Goal: Information Seeking & Learning: Learn about a topic

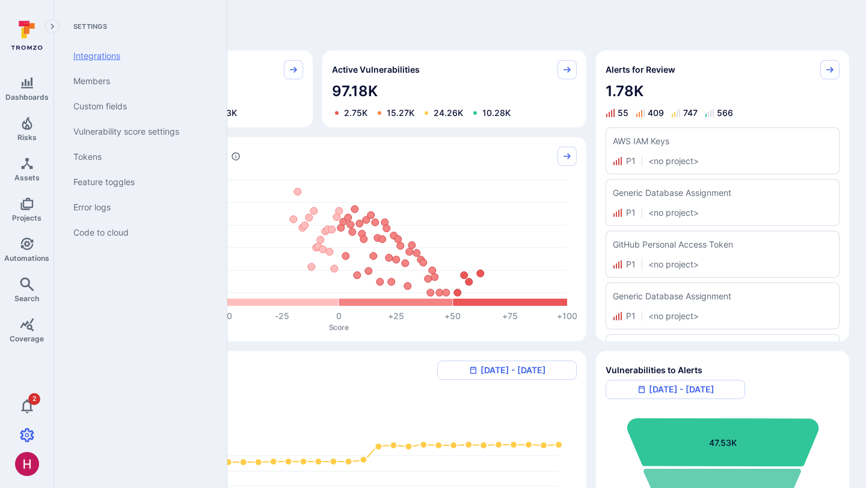
click at [105, 57] on link "Integrations" at bounding box center [138, 55] width 149 height 25
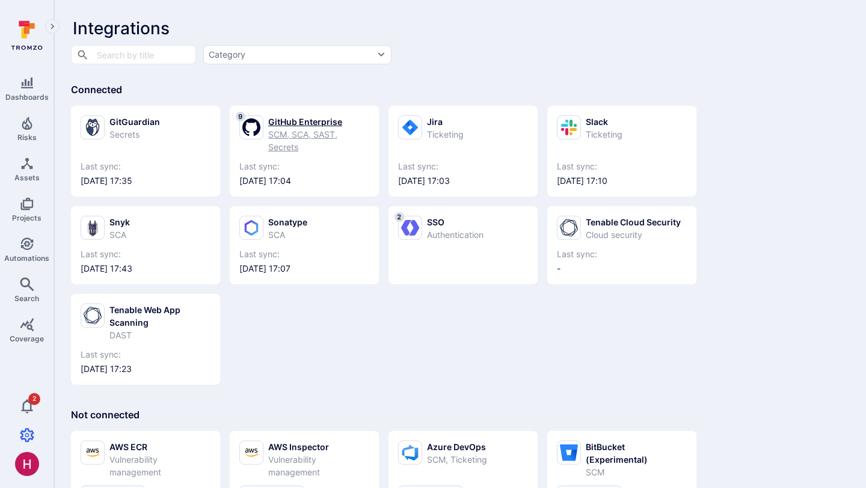
click at [329, 119] on div "GitHub Enterprise" at bounding box center [318, 121] width 101 height 13
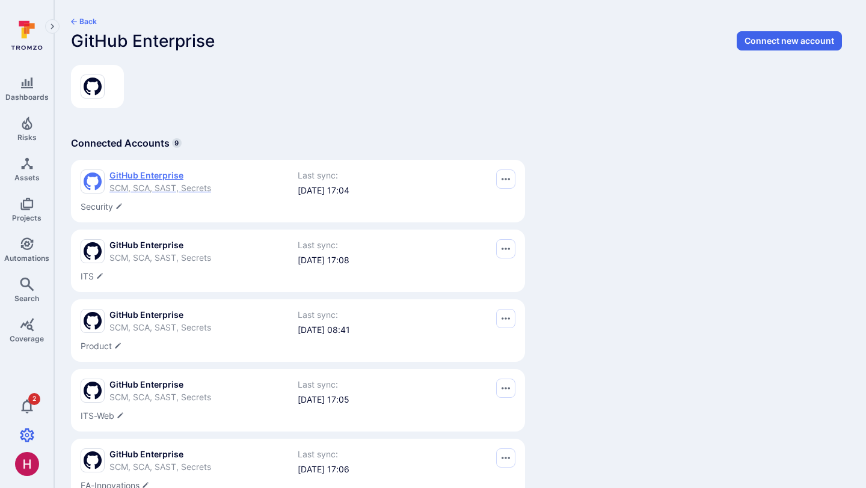
click at [177, 179] on span "GitHub Enterprise" at bounding box center [160, 176] width 102 height 12
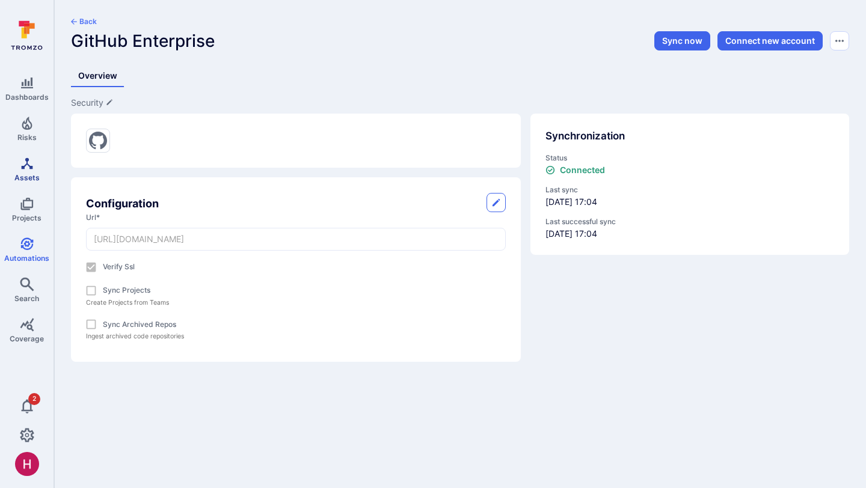
click at [33, 162] on icon "Assets" at bounding box center [27, 163] width 14 height 14
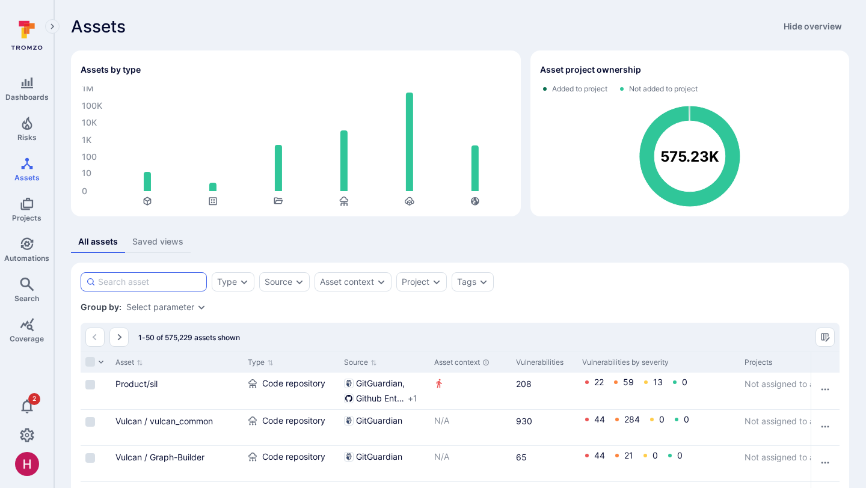
click at [168, 280] on input at bounding box center [149, 282] width 103 height 12
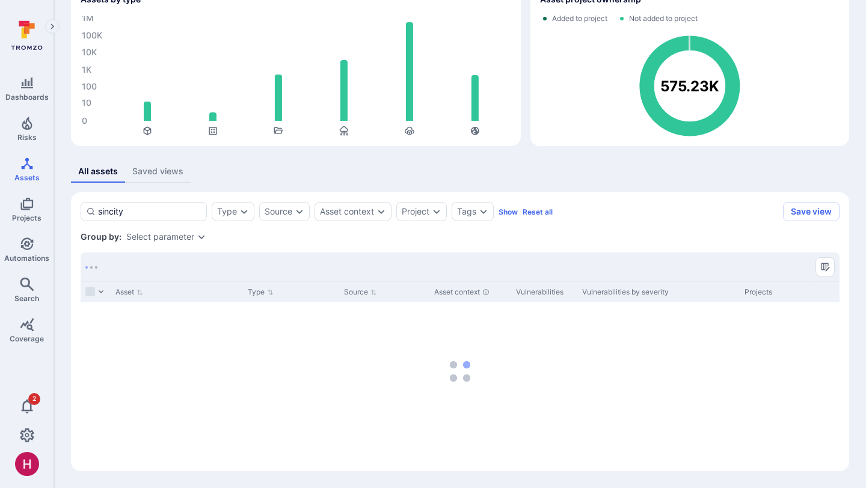
scroll to position [70, 0]
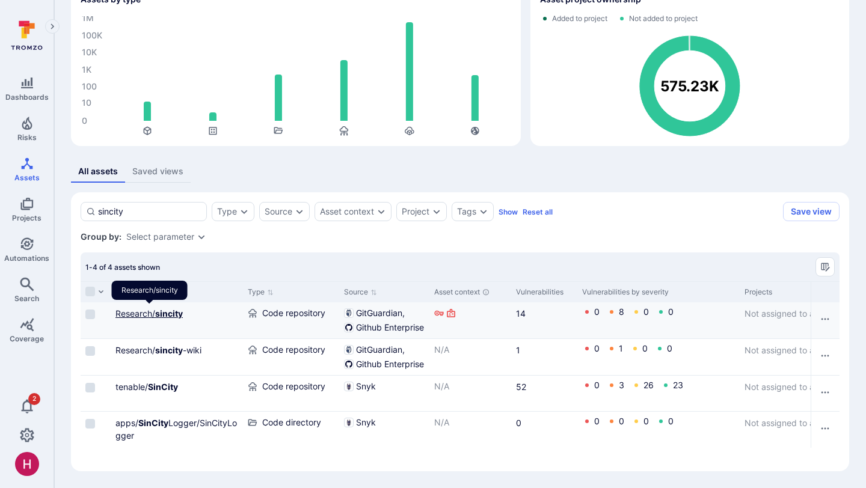
type input "sincity"
click at [158, 313] on b "sincity" at bounding box center [169, 313] width 28 height 10
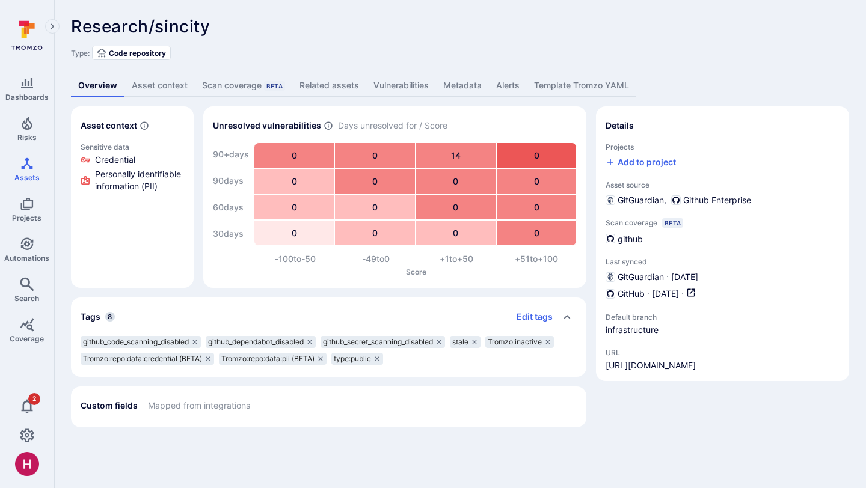
click at [417, 87] on link "Vulnerabilities" at bounding box center [401, 86] width 70 height 22
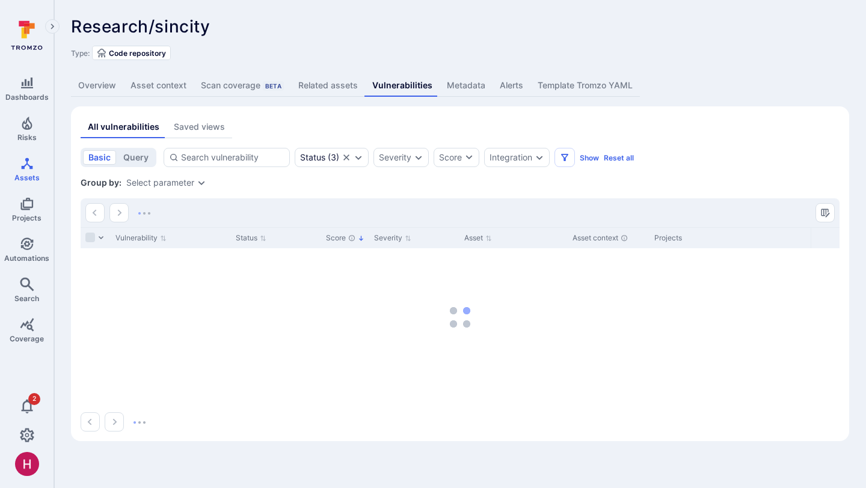
click at [477, 84] on link "Metadata" at bounding box center [466, 86] width 53 height 22
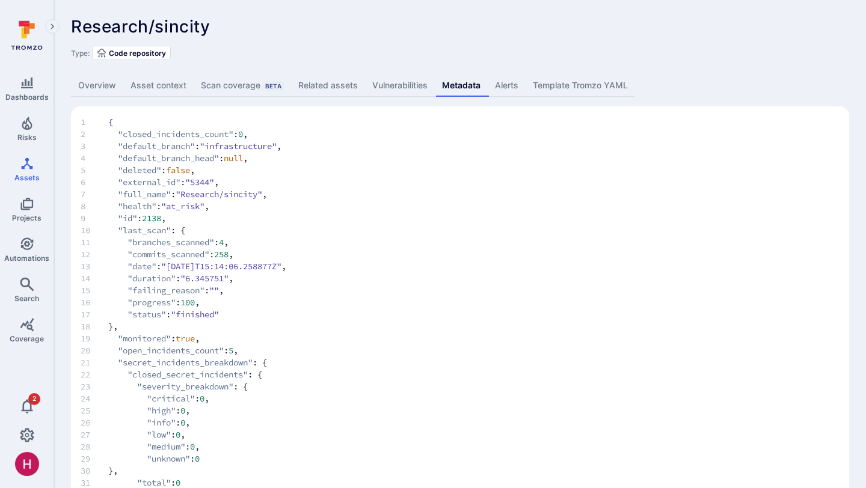
click at [104, 82] on link "Overview" at bounding box center [97, 86] width 52 height 22
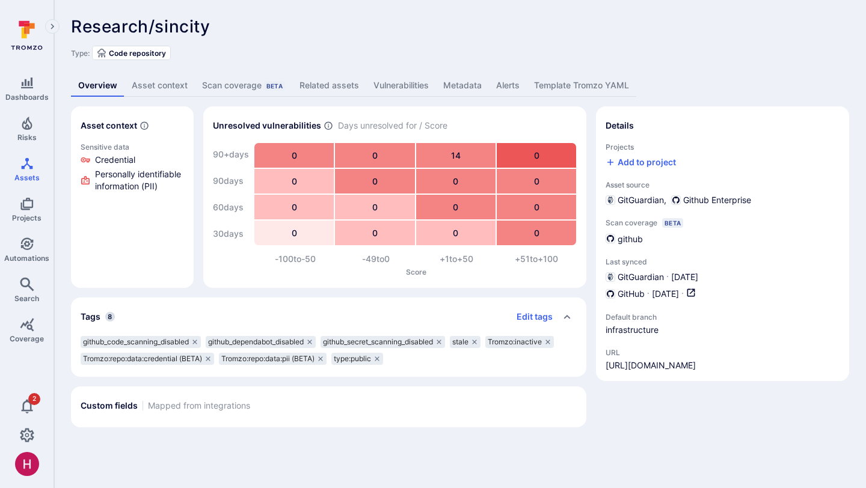
click at [414, 84] on link "Vulnerabilities" at bounding box center [401, 86] width 70 height 22
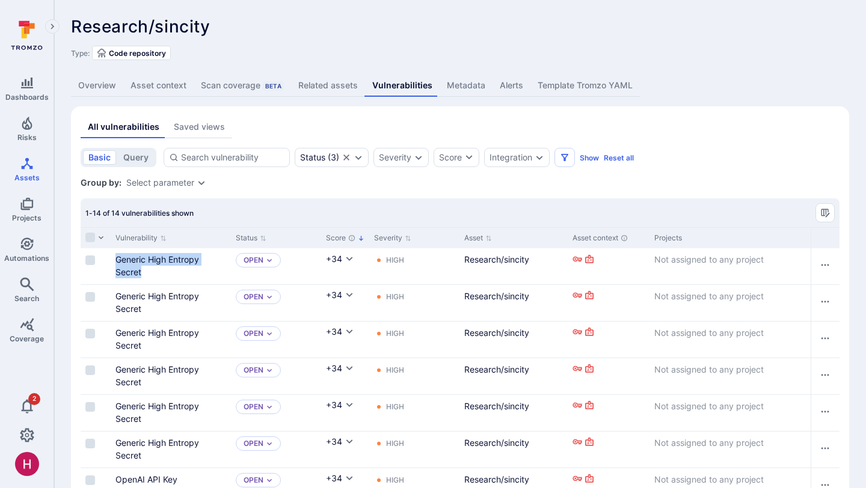
click at [96, 84] on link "Overview" at bounding box center [97, 86] width 52 height 22
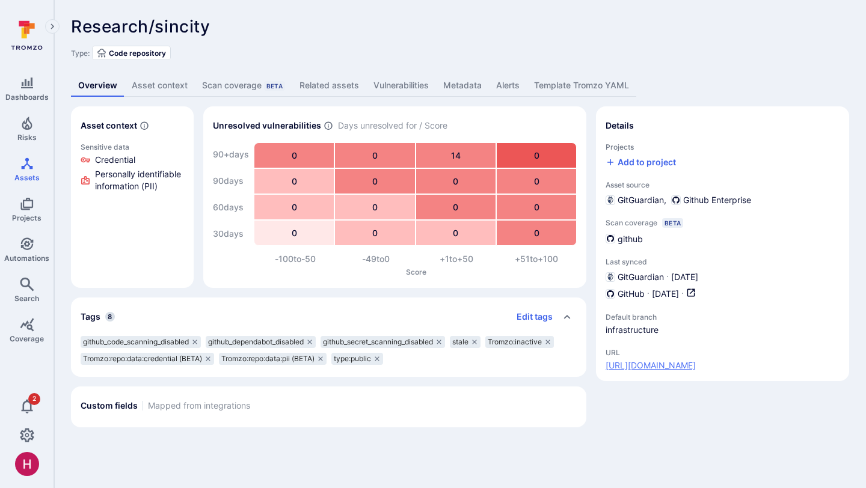
click at [696, 364] on link "https://github.eng.tenable.com/Research/sincity" at bounding box center [650, 366] width 90 height 12
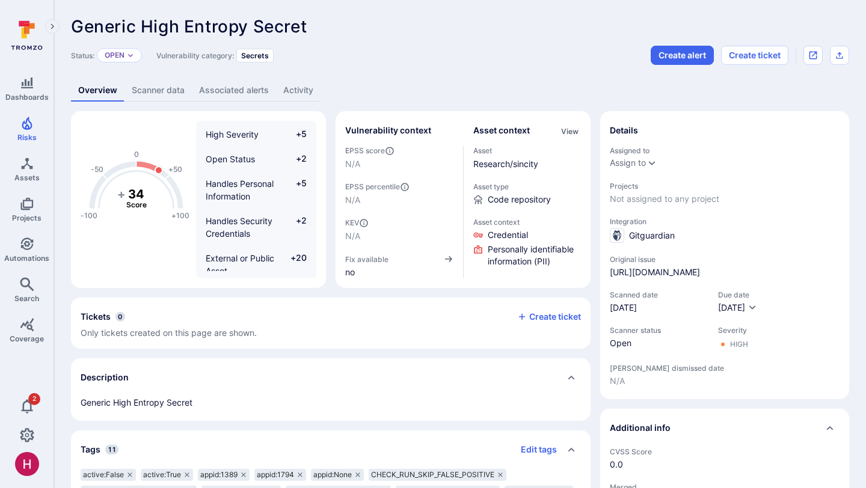
click at [165, 88] on link "Scanner data" at bounding box center [157, 90] width 67 height 22
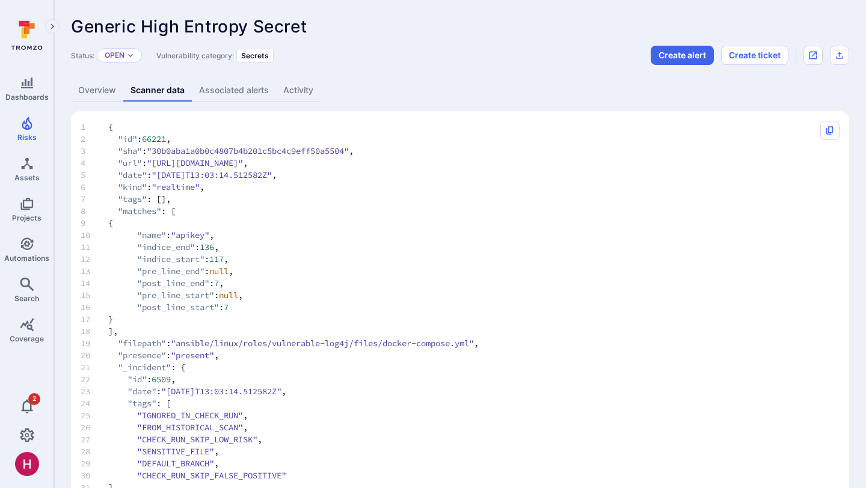
click at [79, 100] on link "Overview" at bounding box center [97, 90] width 52 height 22
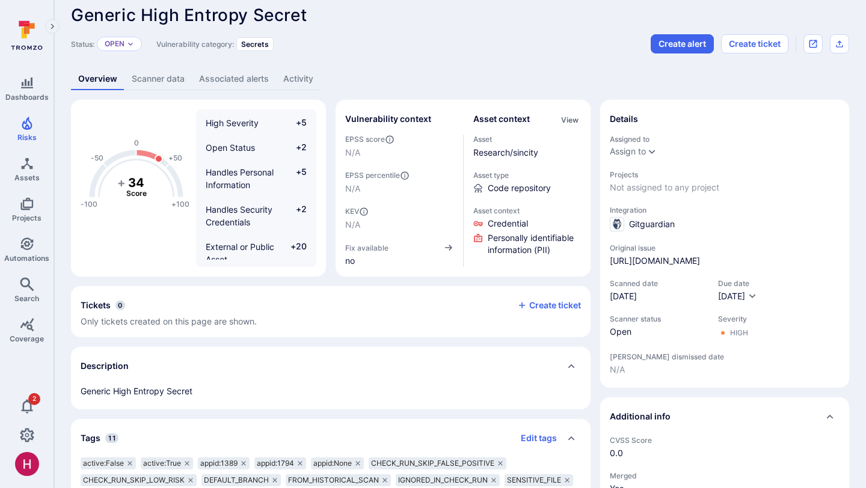
scroll to position [9, 0]
